Goal: Task Accomplishment & Management: Manage account settings

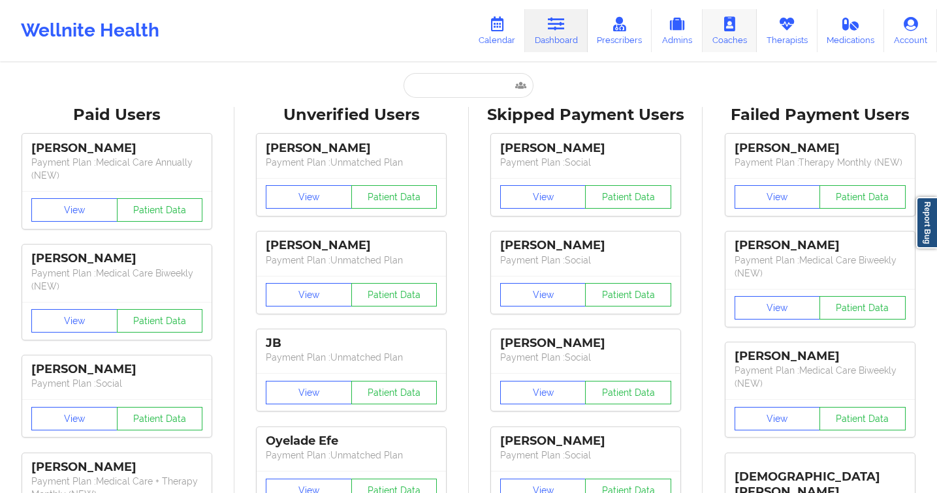
click at [744, 35] on link "Coaches" at bounding box center [729, 30] width 54 height 43
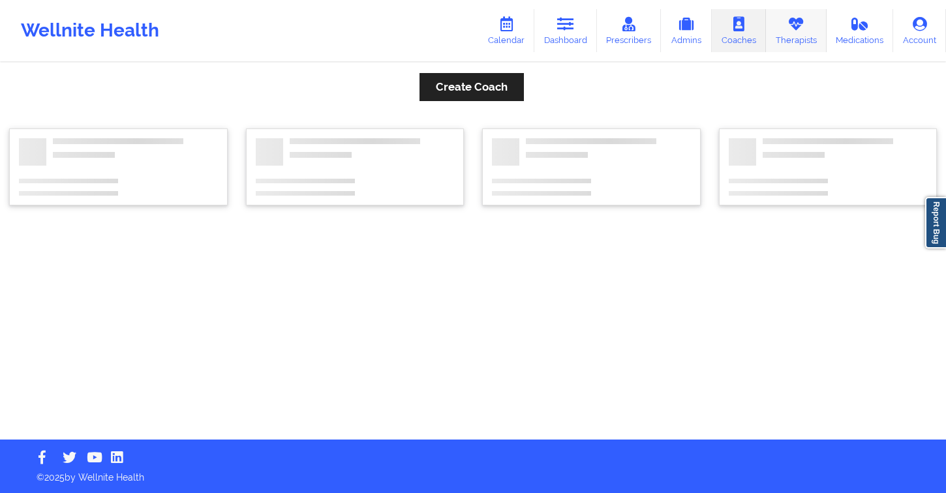
click at [790, 37] on link "Therapists" at bounding box center [796, 30] width 61 height 43
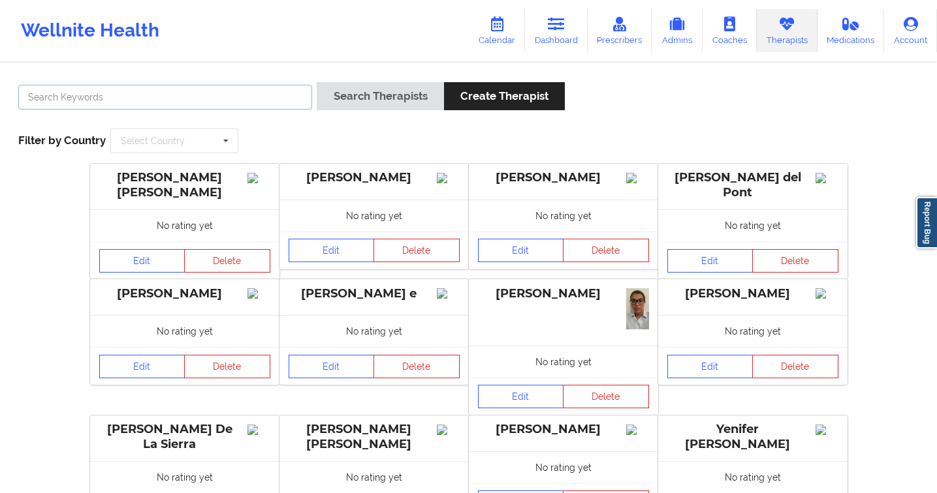
click at [189, 86] on input "text" at bounding box center [165, 97] width 294 height 25
type input "[PERSON_NAME]"
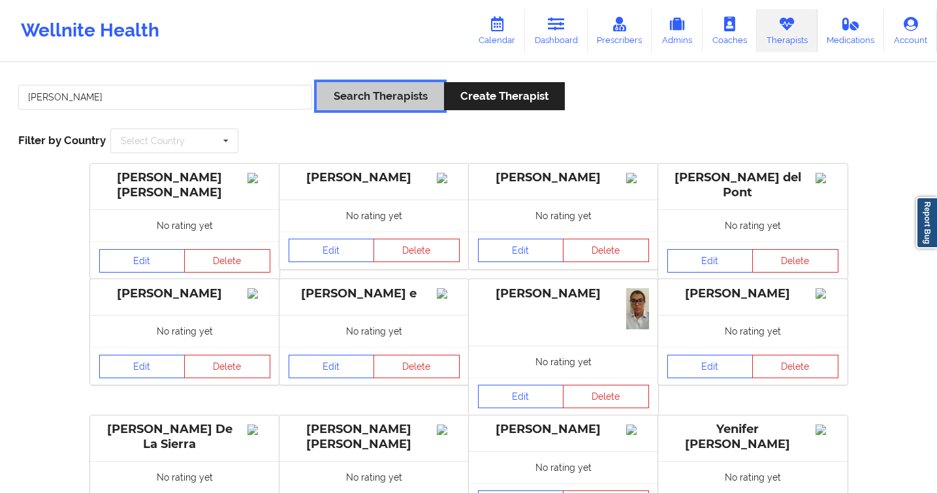
click at [337, 89] on button "Search Therapists" at bounding box center [380, 96] width 127 height 28
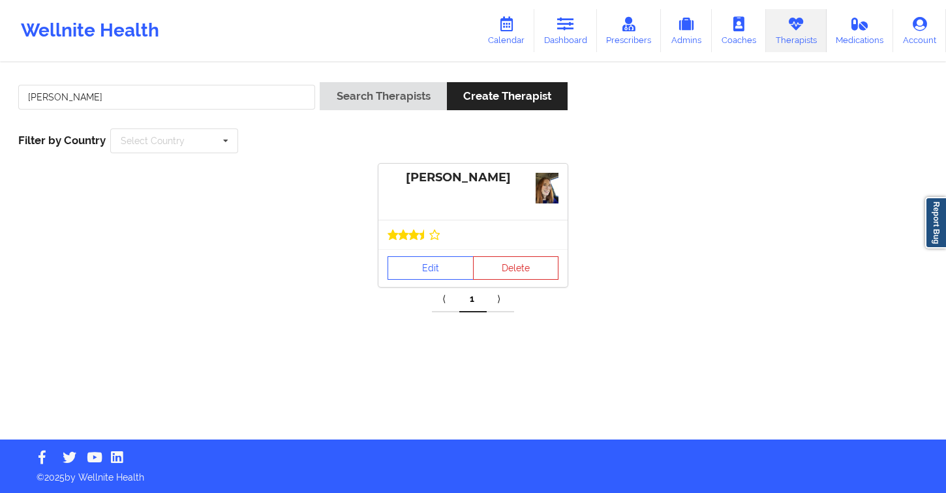
click at [399, 247] on div at bounding box center [473, 234] width 189 height 29
click at [430, 284] on div "Edit Delete" at bounding box center [473, 268] width 189 height 38
click at [411, 271] on link "Edit" at bounding box center [431, 268] width 86 height 23
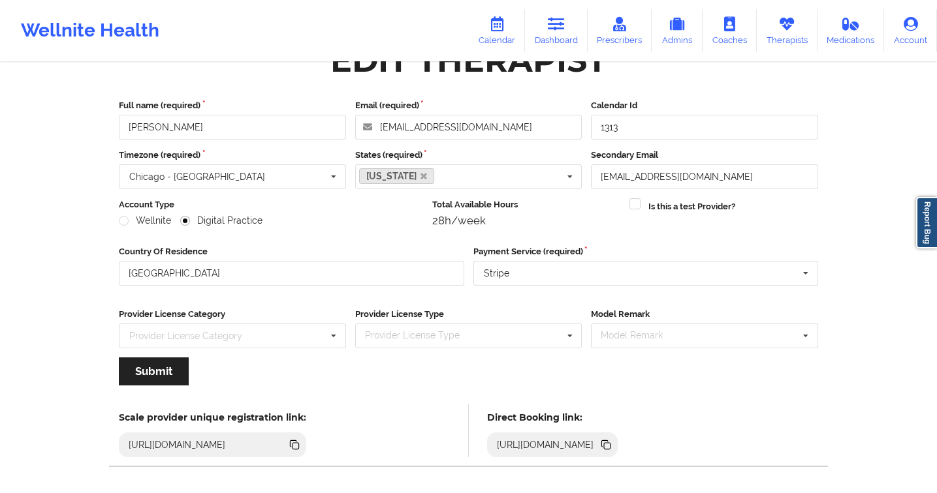
scroll to position [91, 0]
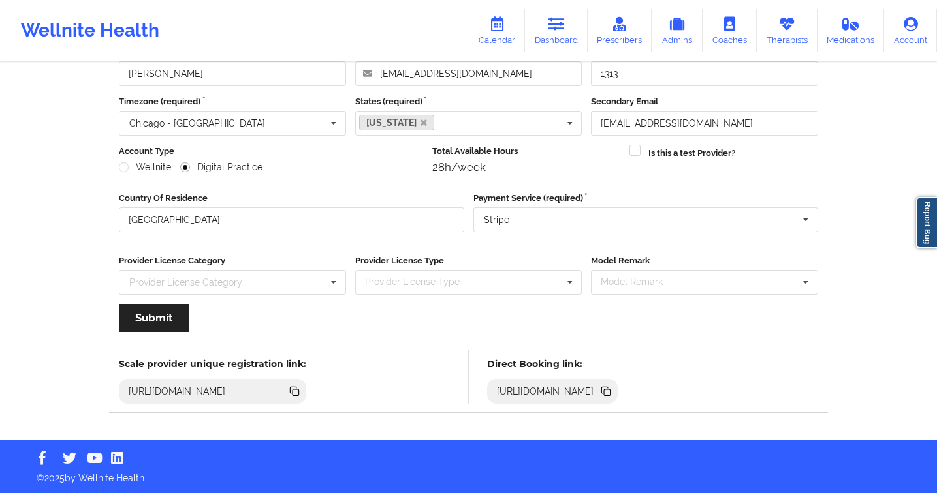
click at [613, 387] on icon at bounding box center [606, 391] width 14 height 14
